Goal: Task Accomplishment & Management: Complete application form

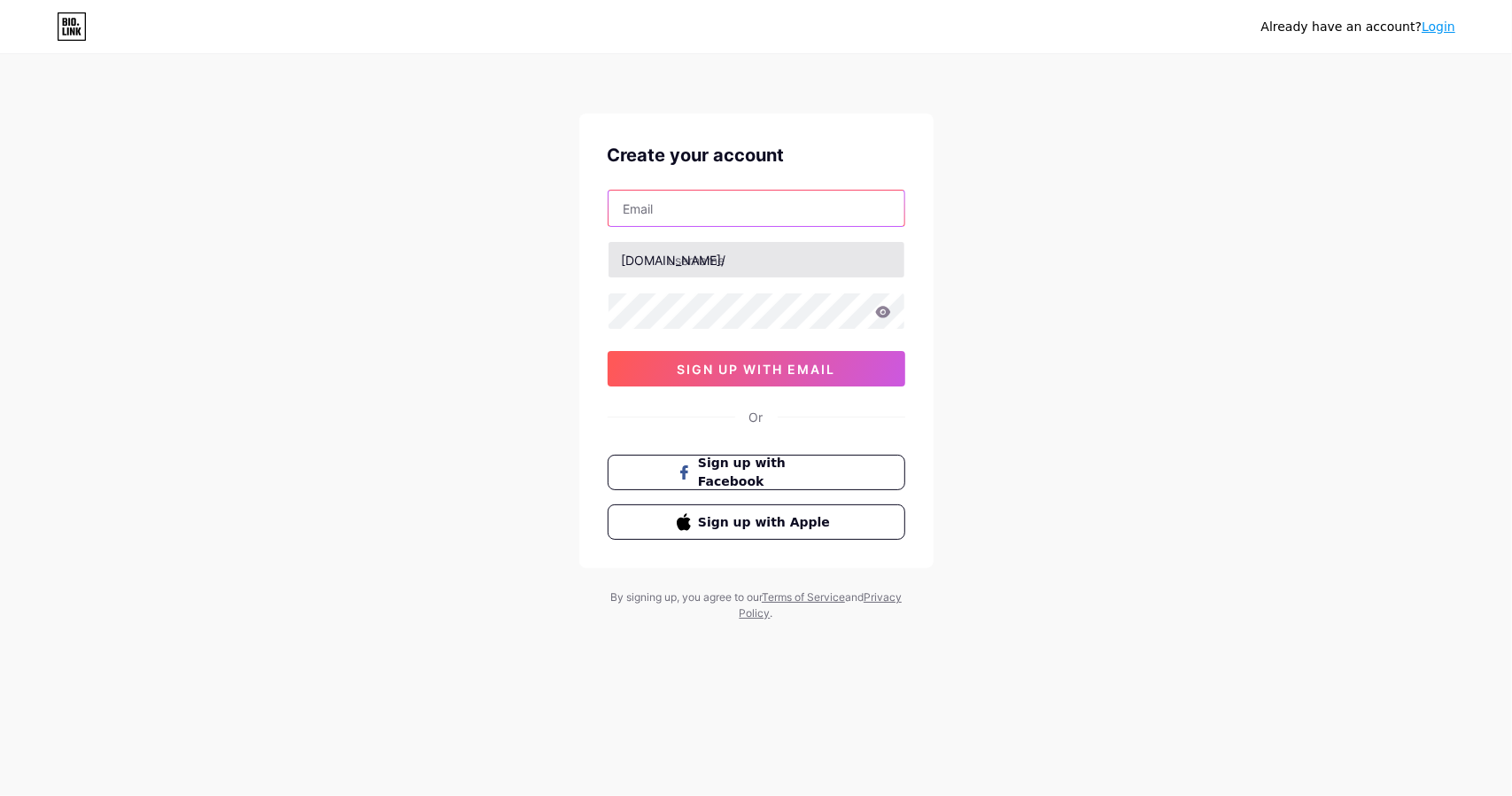
type input "jssxj1980"
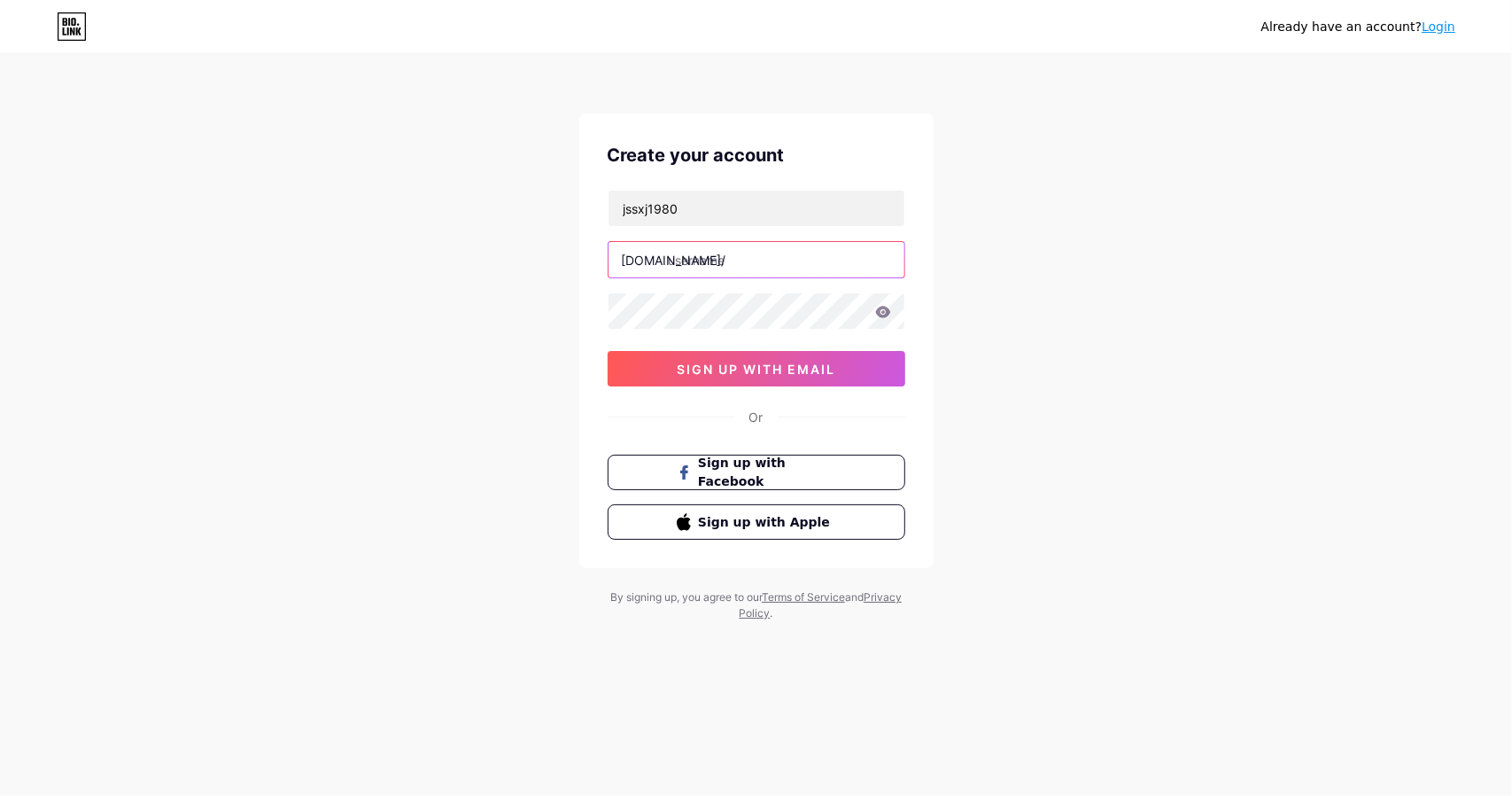
click at [744, 259] on input "text" at bounding box center [756, 260] width 296 height 36
click at [709, 213] on input "jssxj1980" at bounding box center [756, 208] width 296 height 36
drag, startPoint x: 744, startPoint y: 212, endPoint x: 471, endPoint y: 197, distance: 273.4
click at [471, 197] on div "Already have an account? Login Create your account jssxj1980 [DOMAIN_NAME]/ sig…" at bounding box center [756, 339] width 1512 height 678
type input "[EMAIL_ADDRESS][DOMAIN_NAME]"
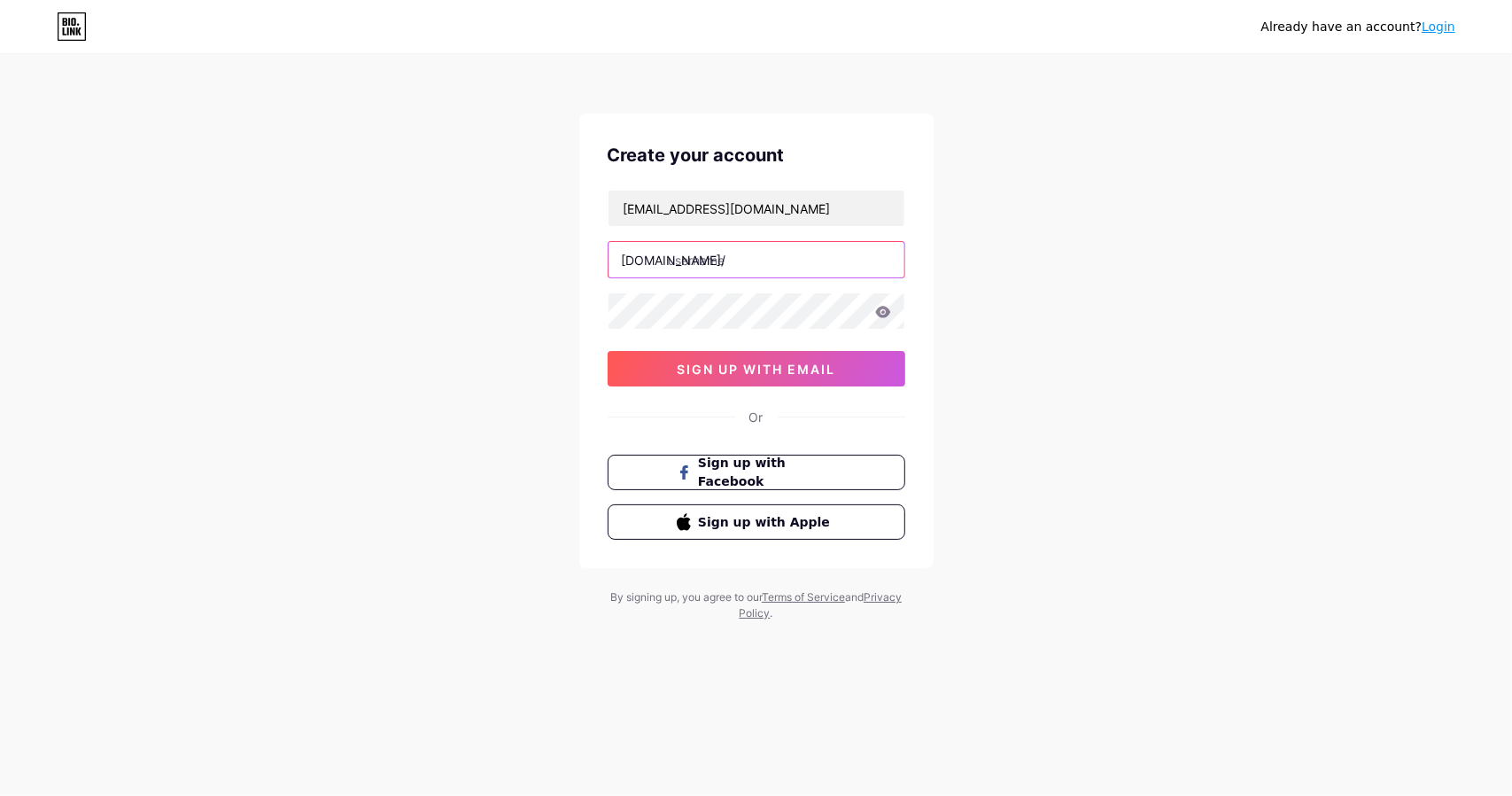
click at [716, 261] on input "text" at bounding box center [756, 260] width 296 height 36
type input "jssxj1980"
drag, startPoint x: 785, startPoint y: 373, endPoint x: 794, endPoint y: 372, distance: 9.1
click at [785, 372] on span "sign up with email" at bounding box center [756, 368] width 158 height 15
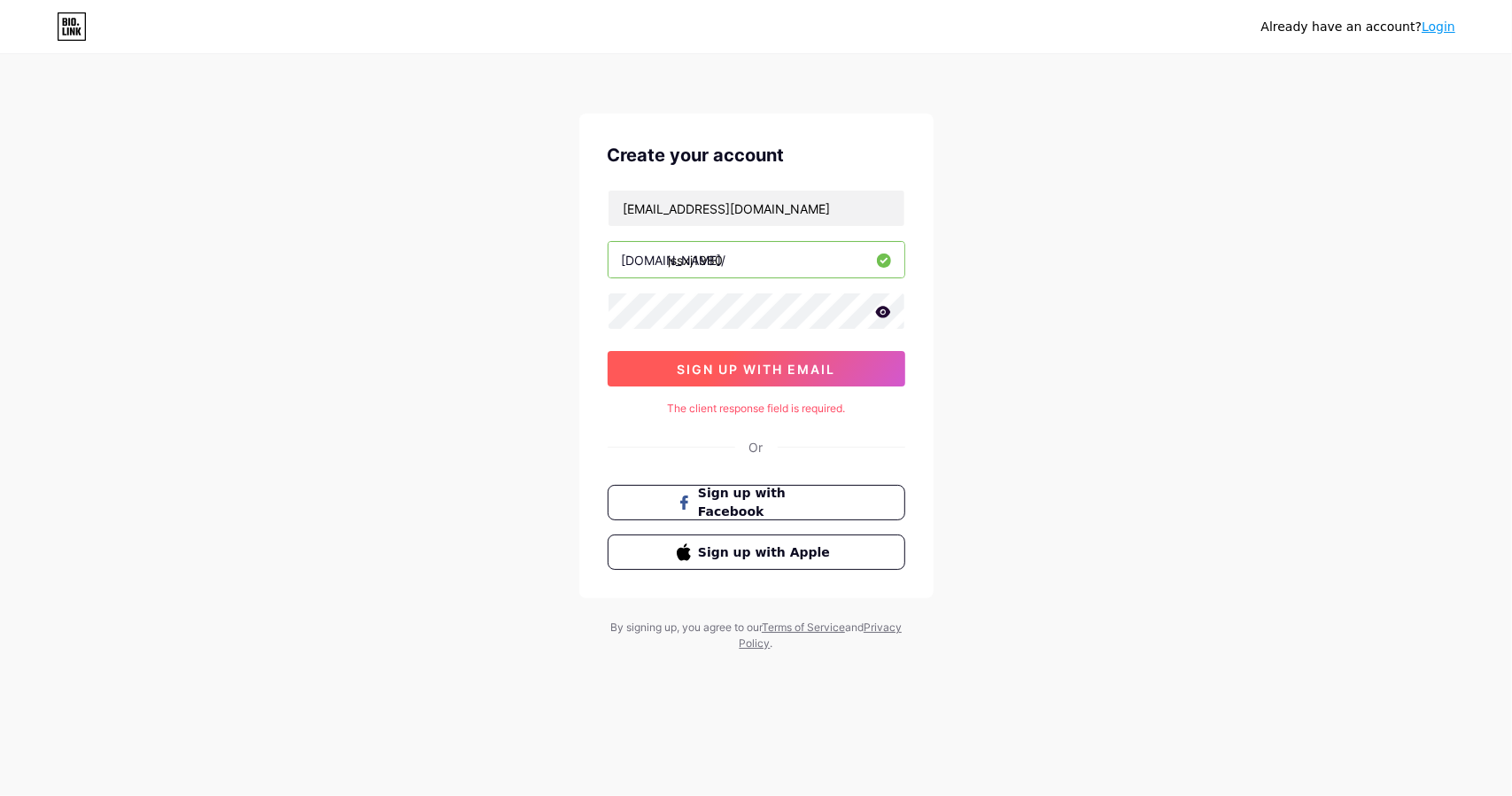
click at [814, 369] on span "sign up with email" at bounding box center [756, 368] width 158 height 15
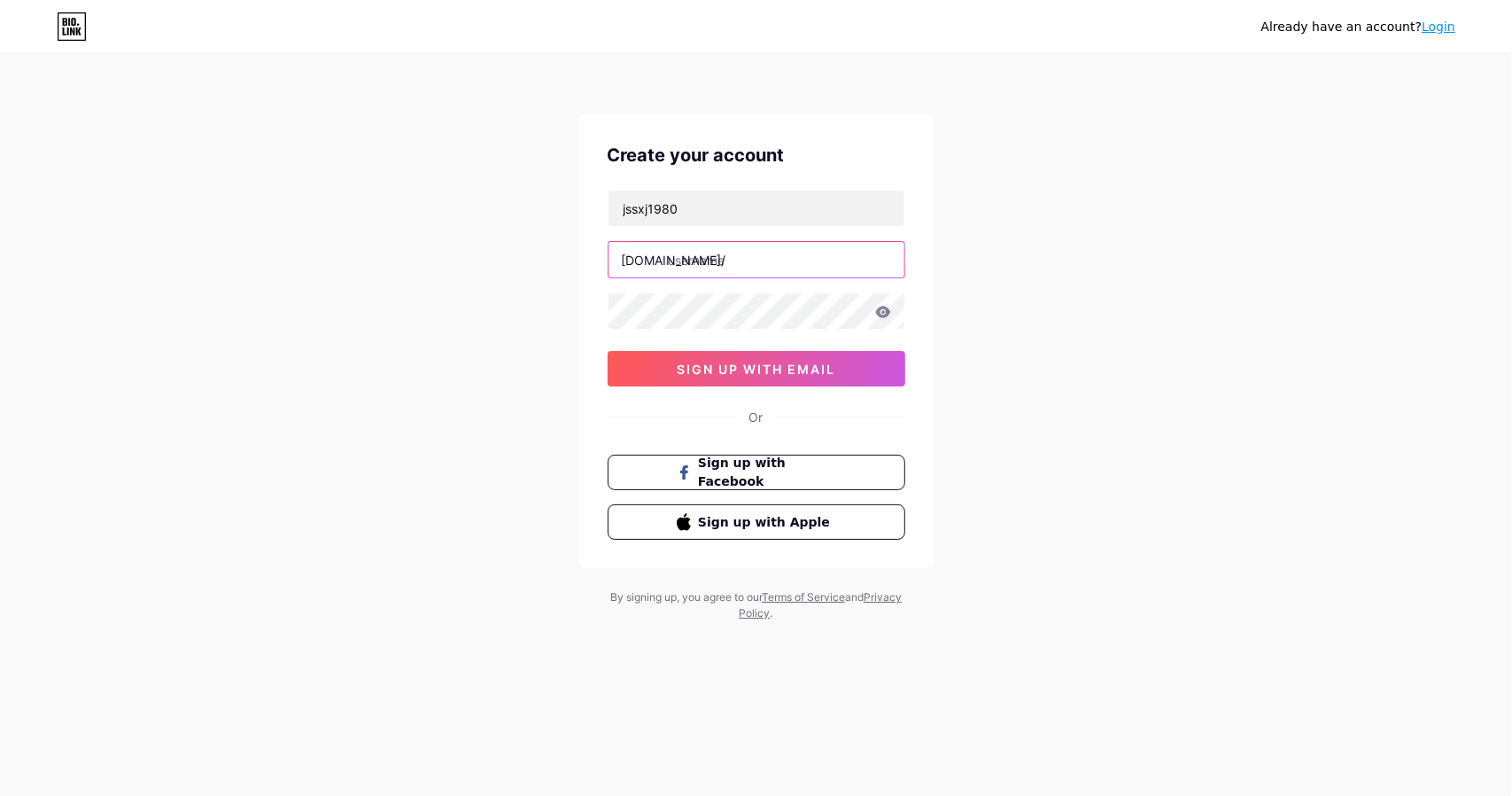
click at [719, 261] on input "text" at bounding box center [756, 260] width 296 height 36
drag, startPoint x: 692, startPoint y: 208, endPoint x: 528, endPoint y: 197, distance: 164.4
click at [528, 197] on div "Already have an account? Login Create your account jssxj1980 [DOMAIN_NAME]/ sig…" at bounding box center [756, 339] width 1512 height 678
type input "[EMAIL_ADDRESS][DOMAIN_NAME]"
click at [708, 261] on input "text" at bounding box center [756, 260] width 296 height 36
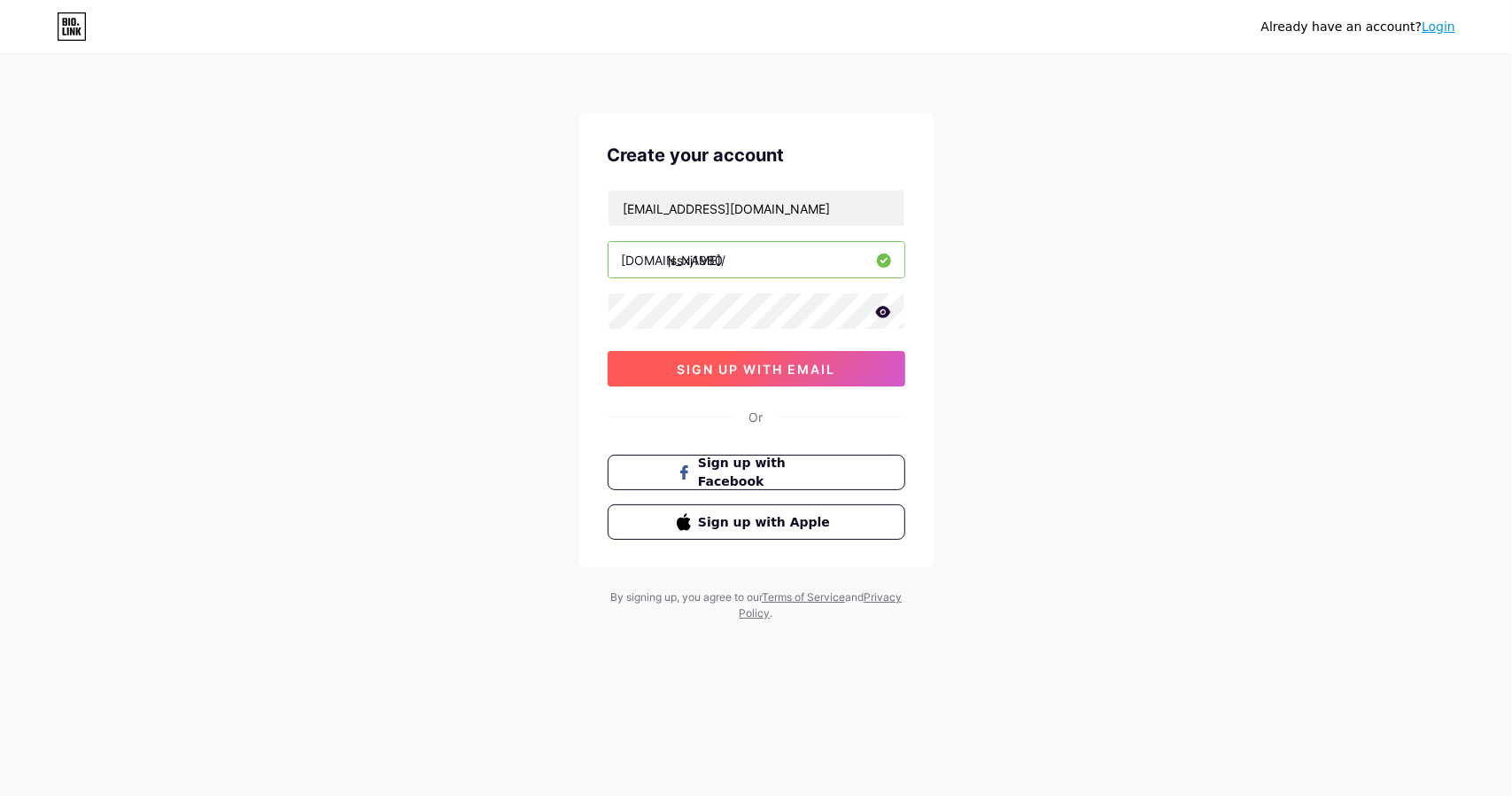
type input "jssxj1980"
drag, startPoint x: 774, startPoint y: 366, endPoint x: 846, endPoint y: 376, distance: 72.7
click at [774, 366] on span "sign up with email" at bounding box center [756, 368] width 158 height 15
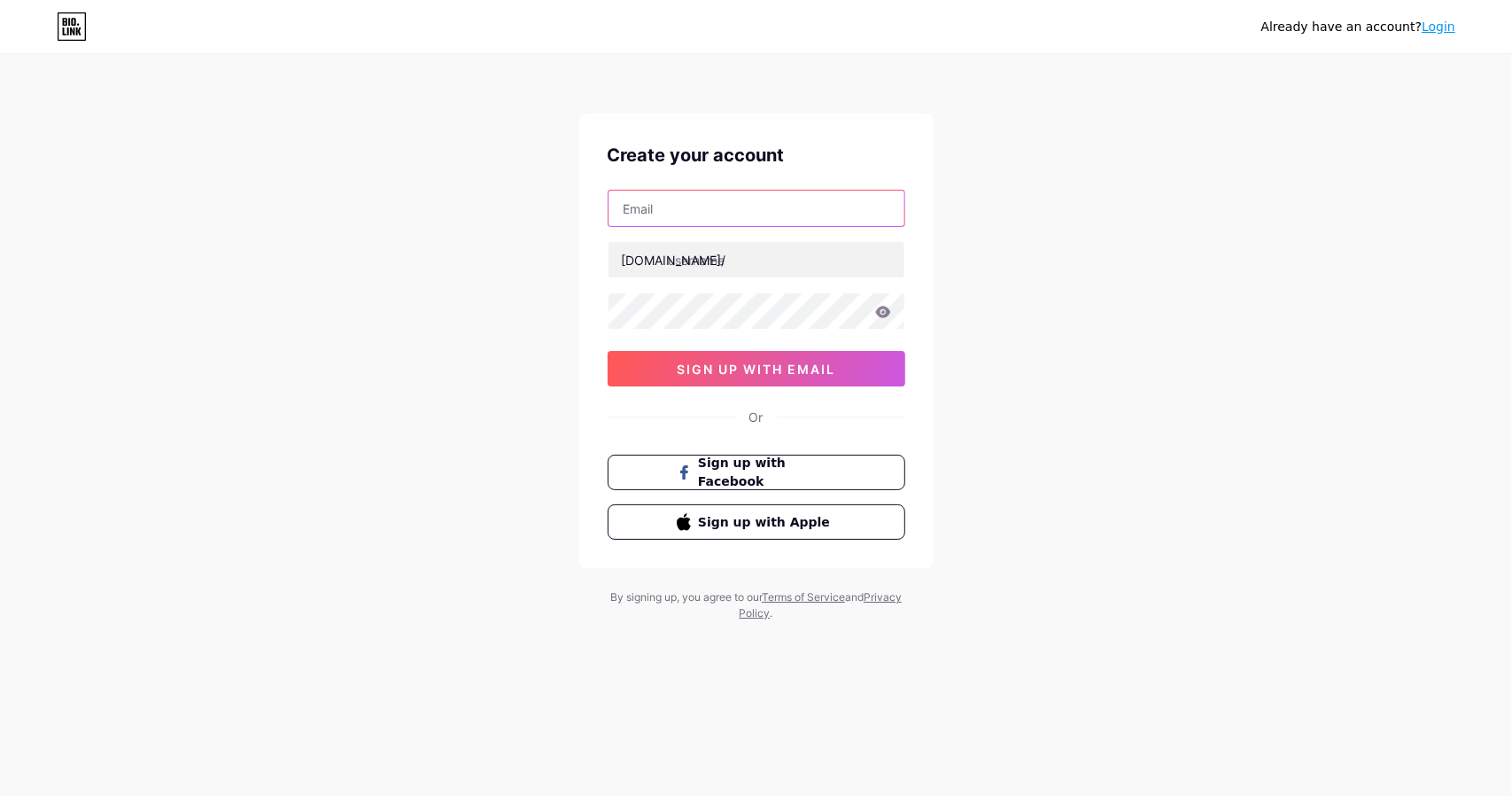
type input "jssxj1980"
click at [1447, 33] on link "Login" at bounding box center [1438, 27] width 34 height 14
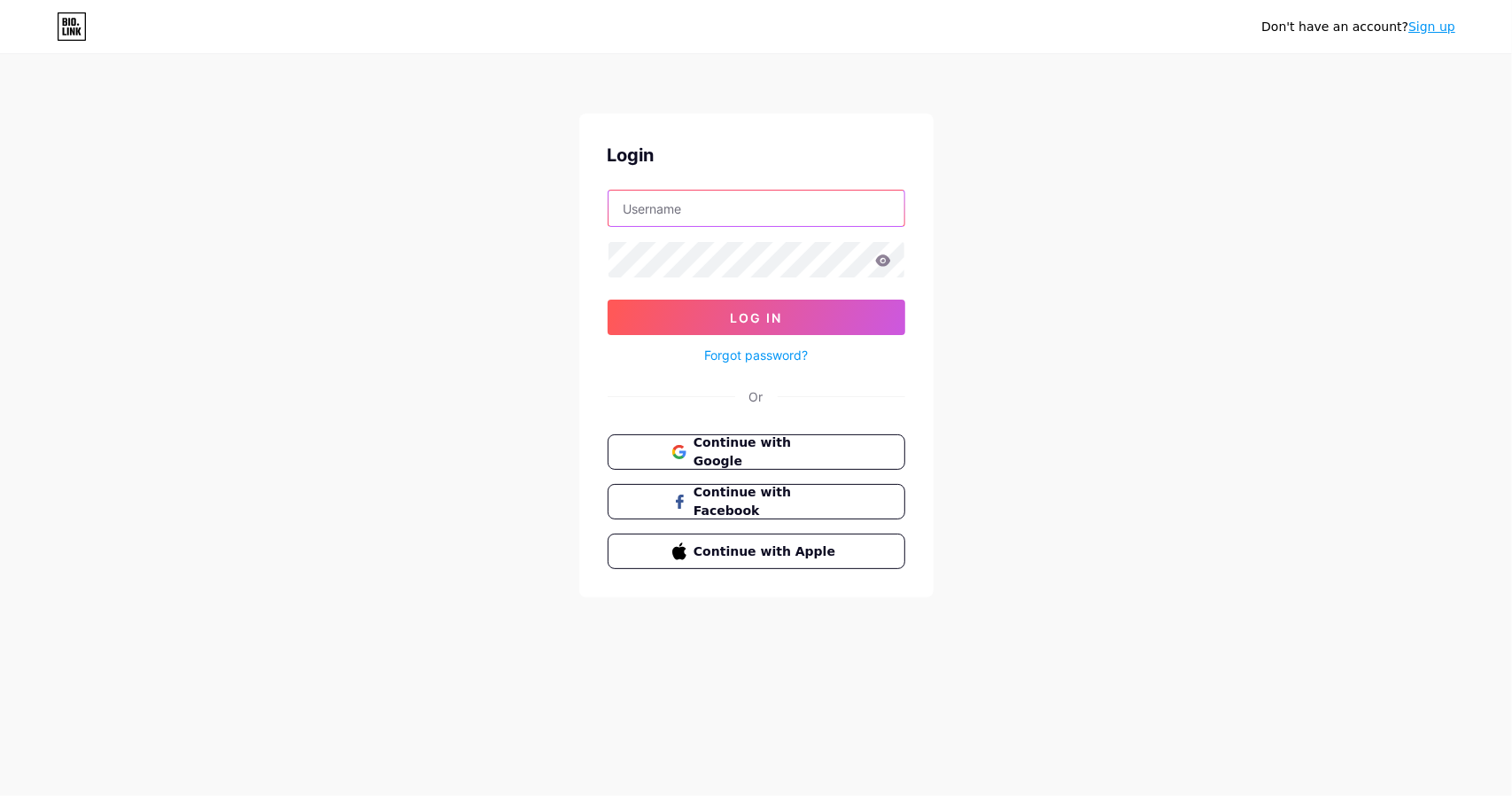
type input "jssxj1980"
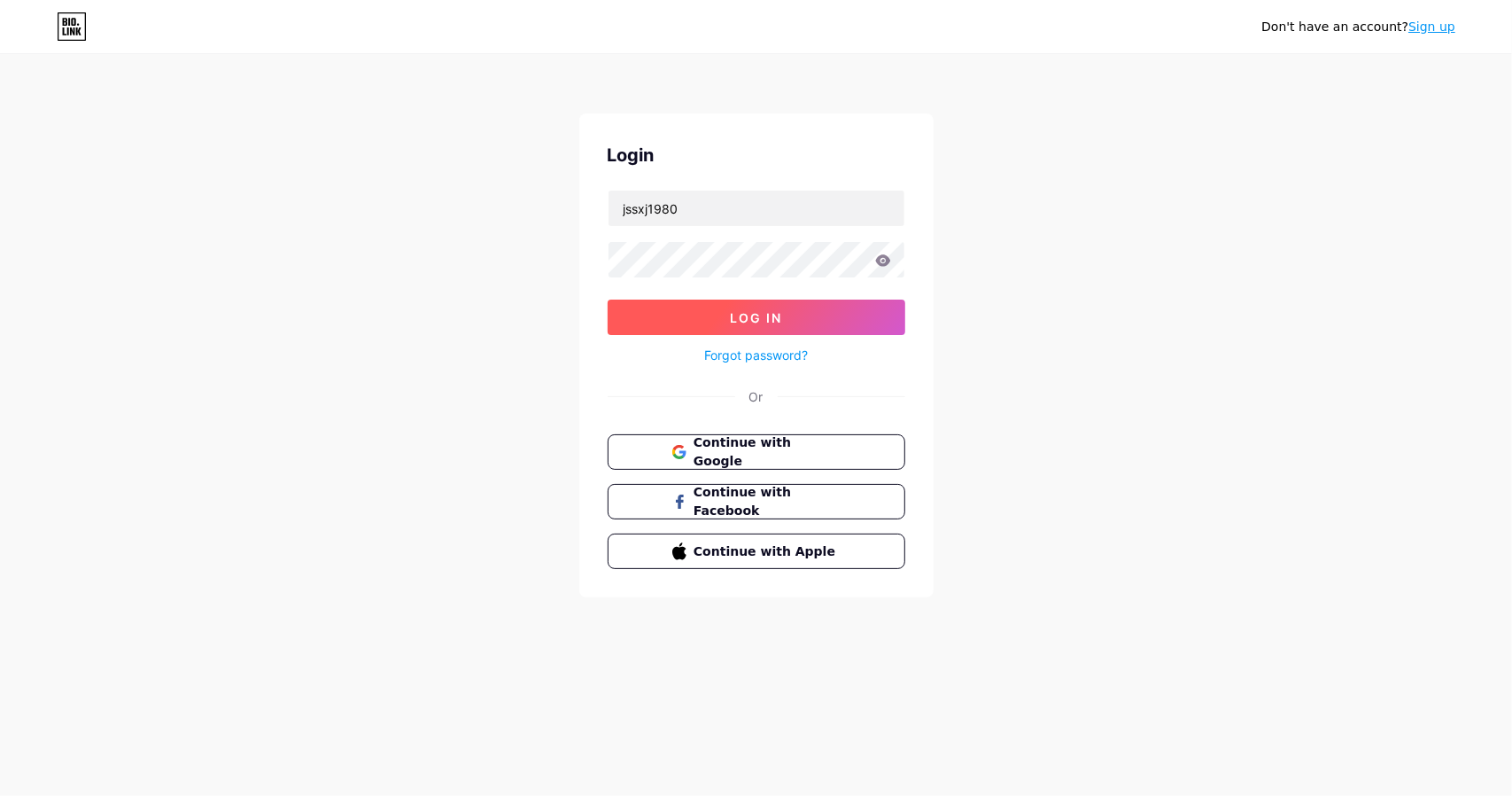
click at [753, 310] on span "Log In" at bounding box center [756, 318] width 52 height 15
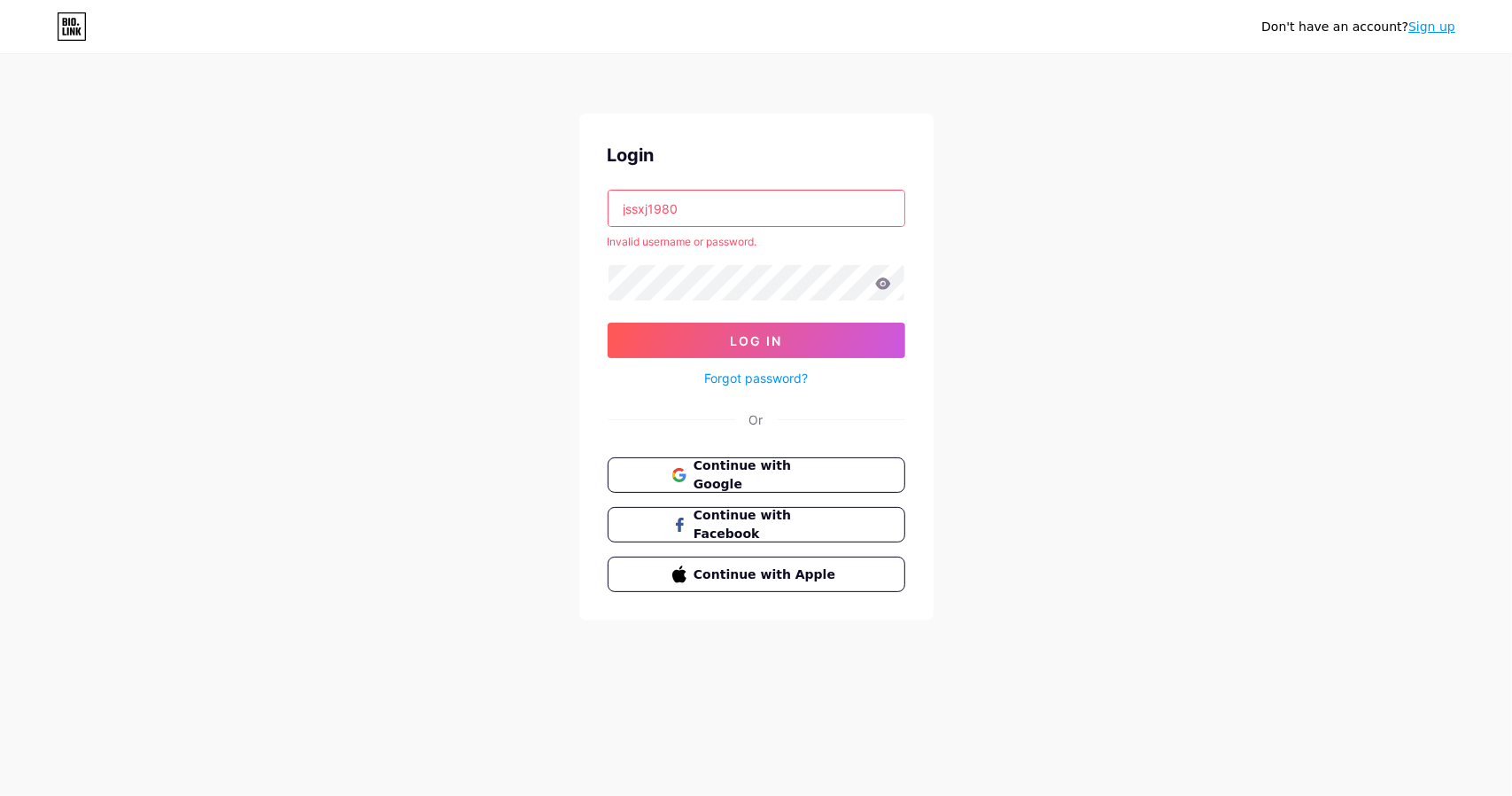
click at [1436, 28] on link "Sign up" at bounding box center [1431, 27] width 47 height 14
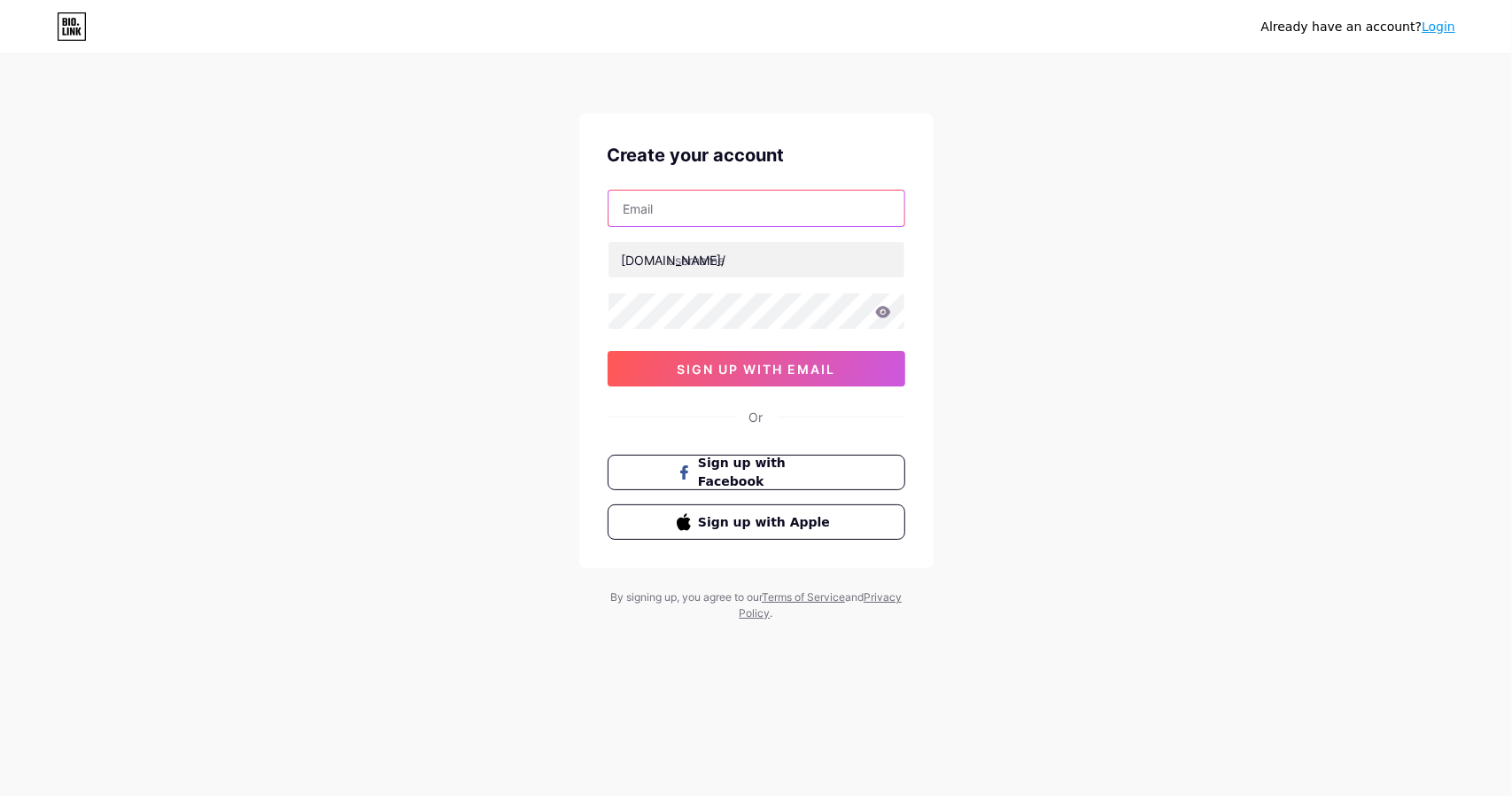
click at [675, 213] on input "text" at bounding box center [756, 208] width 296 height 36
type input "[EMAIL_ADDRESS][DOMAIN_NAME]"
click at [730, 259] on input "text" at bounding box center [756, 260] width 296 height 36
type input "性及"
type input "性"
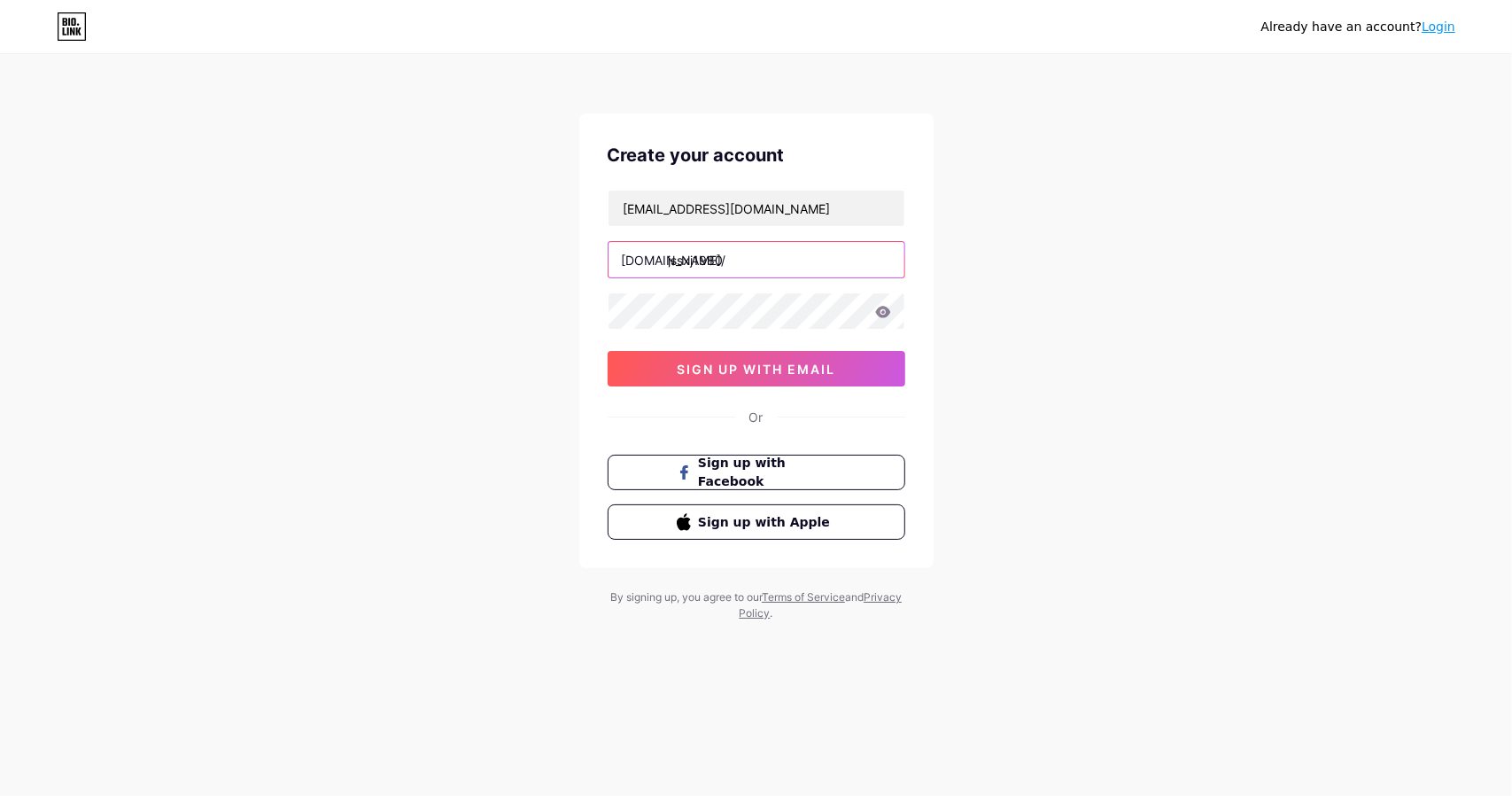
type input "jssxj1980"
click at [788, 371] on span "sign up with email" at bounding box center [756, 368] width 158 height 15
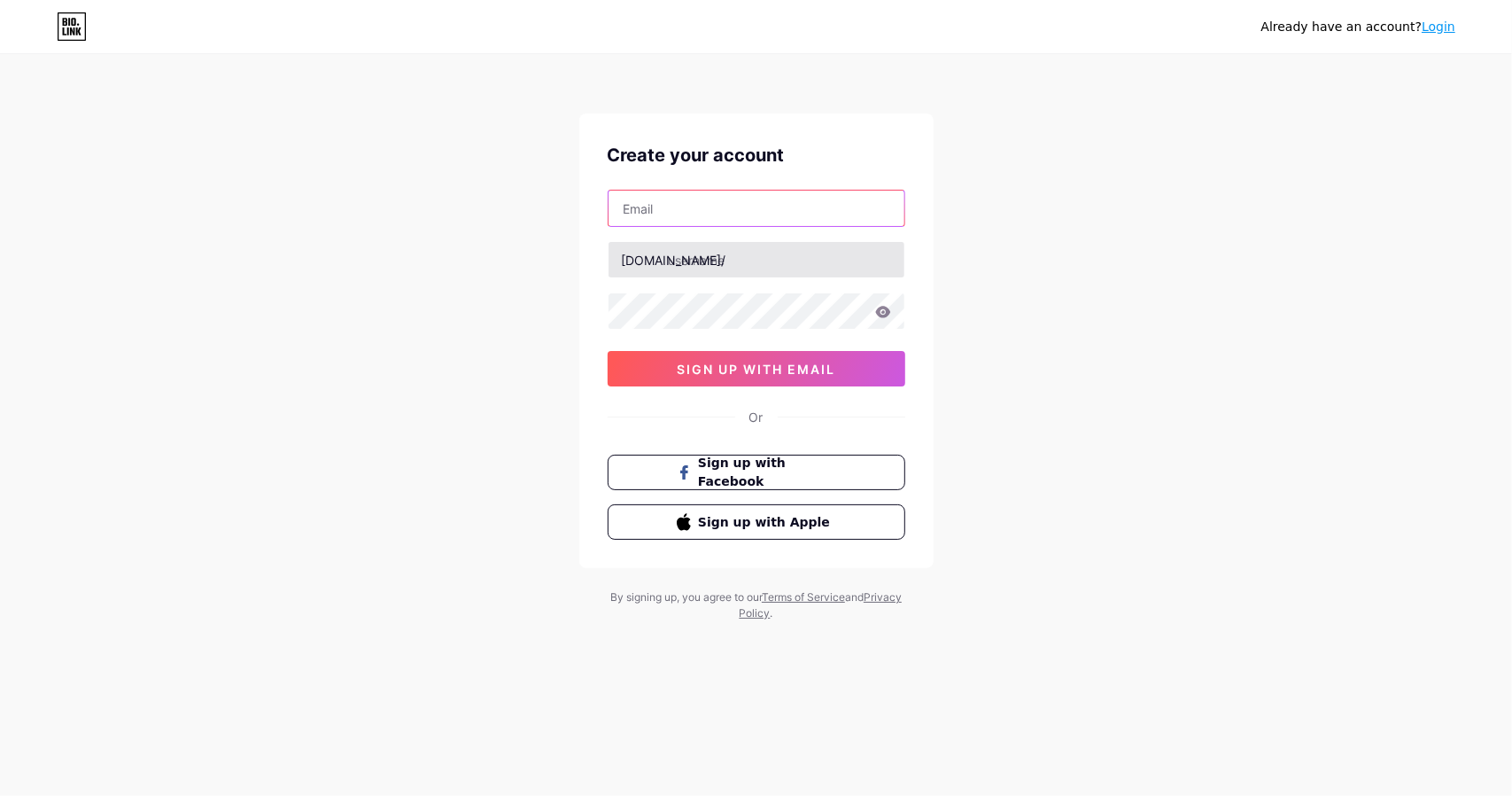
type input "jssxj1980"
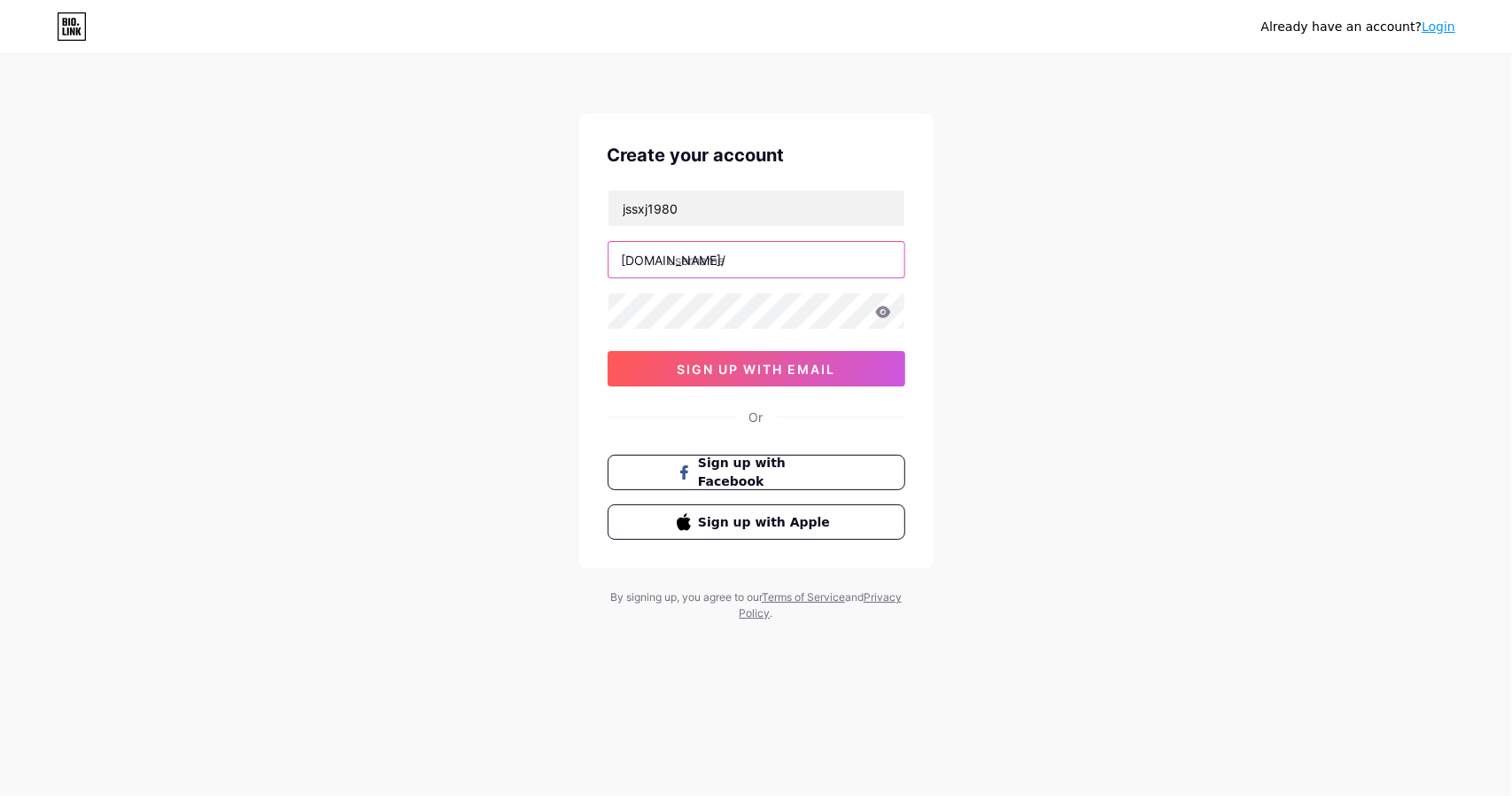
click at [710, 261] on input "text" at bounding box center [756, 260] width 296 height 36
click at [709, 264] on input "text" at bounding box center [756, 260] width 296 height 36
drag, startPoint x: 684, startPoint y: 206, endPoint x: 530, endPoint y: 207, distance: 154.0
click at [530, 207] on div "Already have an account? Login Create your account jssxj1980 [DOMAIN_NAME]/ sig…" at bounding box center [756, 339] width 1512 height 678
click at [677, 264] on input "text" at bounding box center [756, 260] width 296 height 36
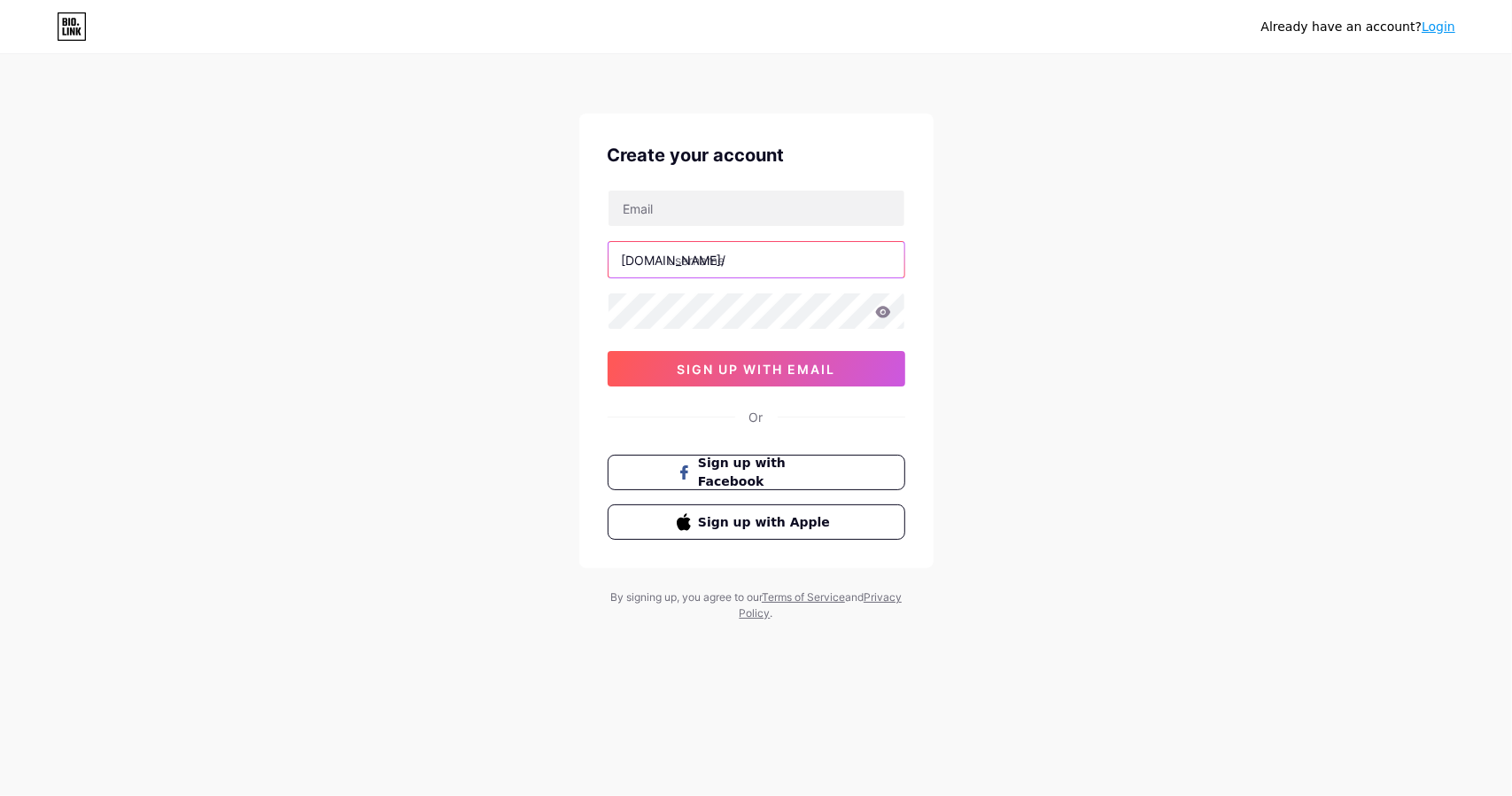
paste input "jssxj1980"
type input "jssxj1980"
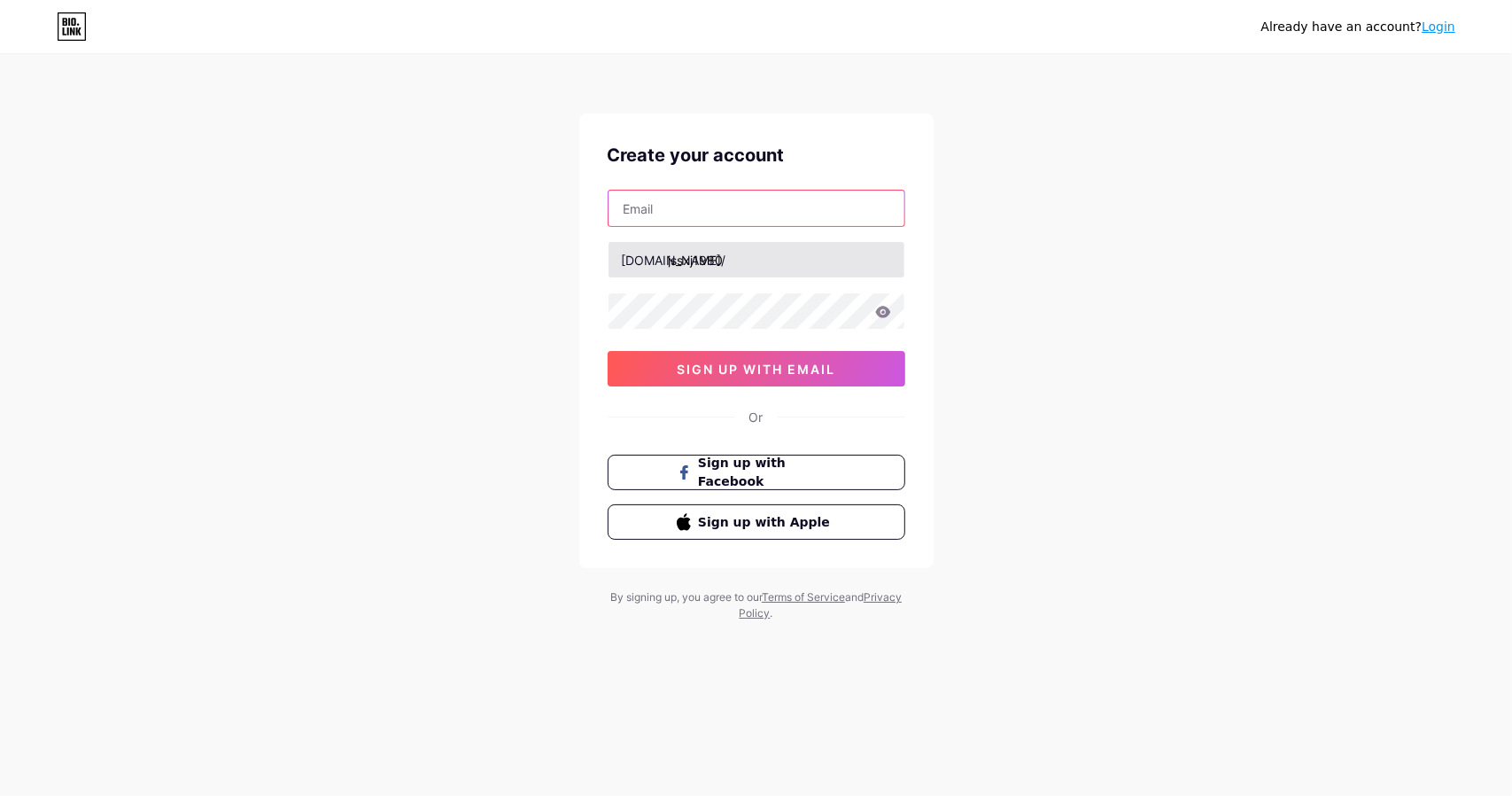
type input "jssxj1980"
click at [665, 213] on input "jssxj1980" at bounding box center [756, 208] width 296 height 36
drag, startPoint x: 700, startPoint y: 212, endPoint x: 500, endPoint y: 210, distance: 200.0
click at [500, 210] on div "Already have an account? Login Create your account jssxj1980 [DOMAIN_NAME]/ jss…" at bounding box center [756, 339] width 1512 height 678
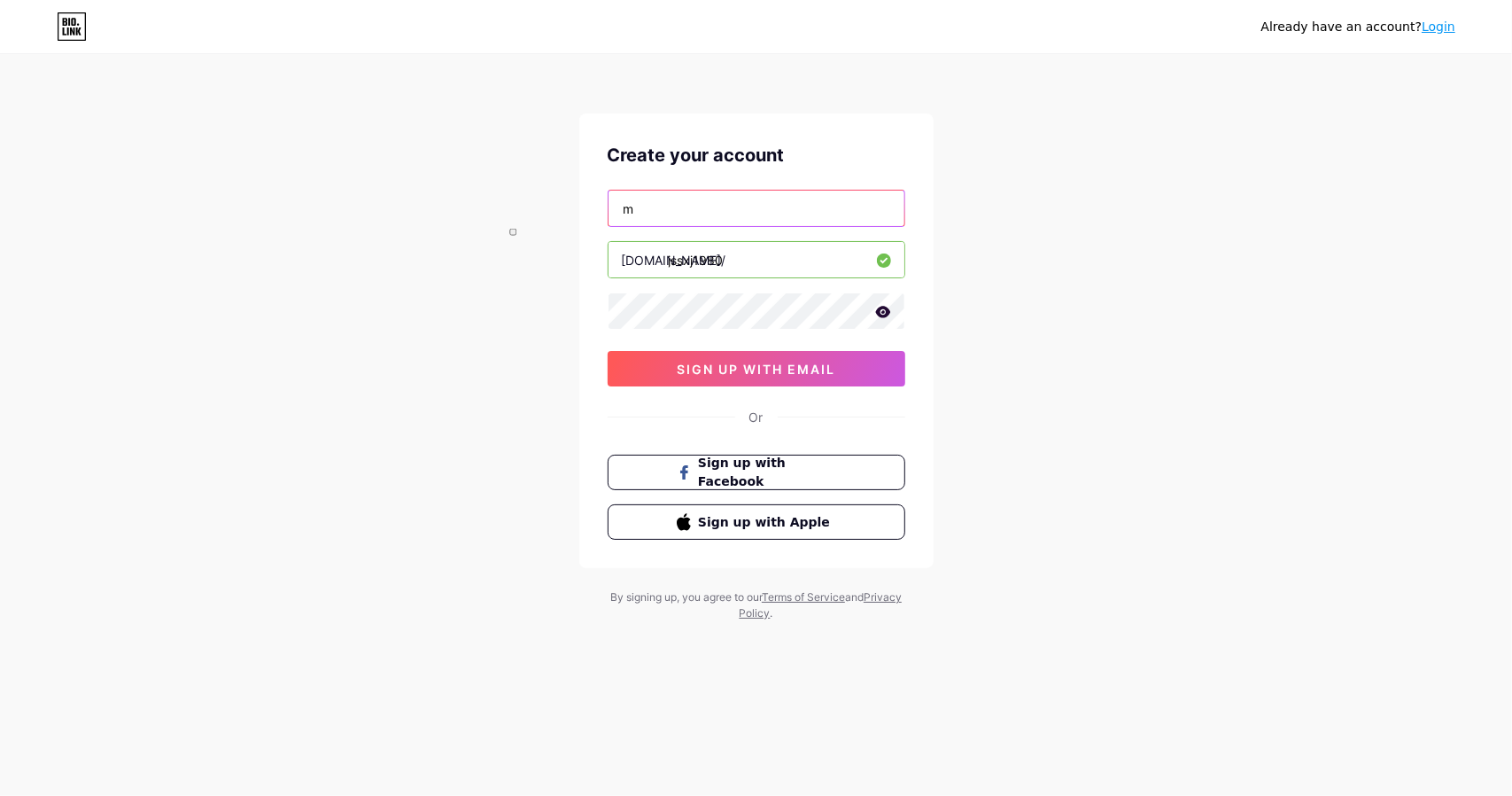
type input "[EMAIL_ADDRESS][DOMAIN_NAME]"
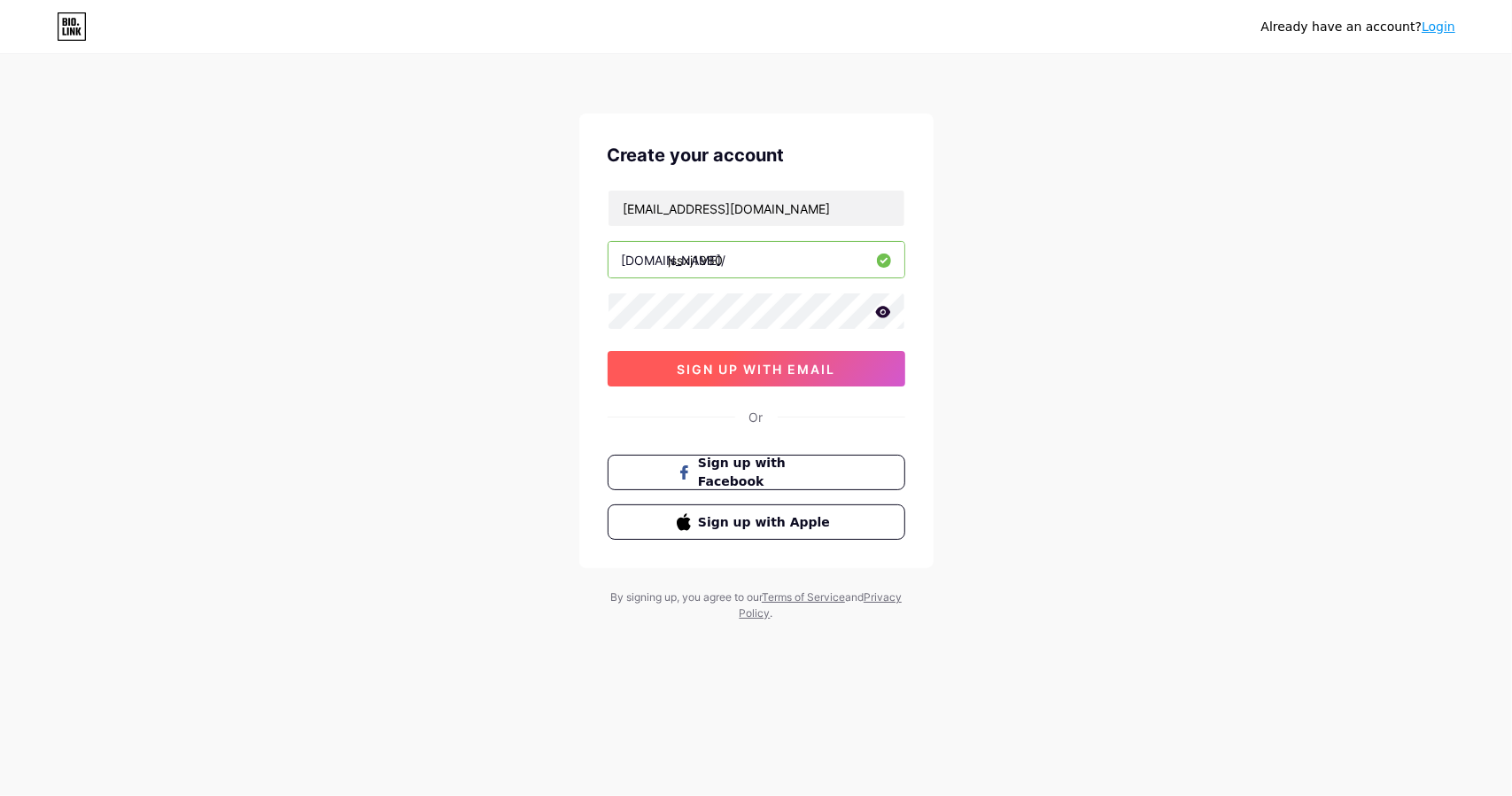
click at [776, 366] on span "sign up with email" at bounding box center [756, 368] width 158 height 15
